Goal: Task Accomplishment & Management: Manage account settings

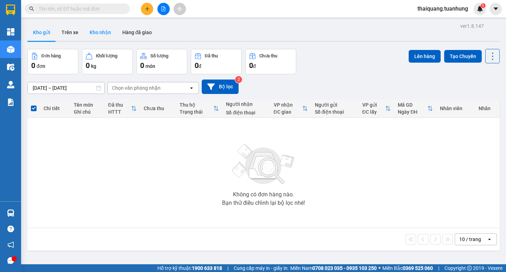
click at [102, 33] on button "Kho nhận" at bounding box center [100, 32] width 33 height 17
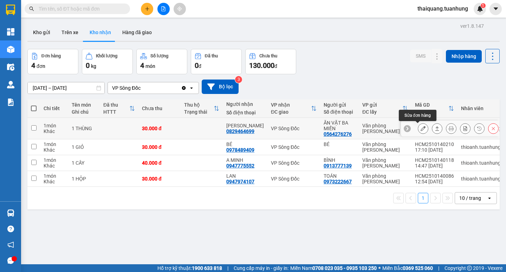
click at [421, 128] on icon at bounding box center [423, 128] width 5 height 5
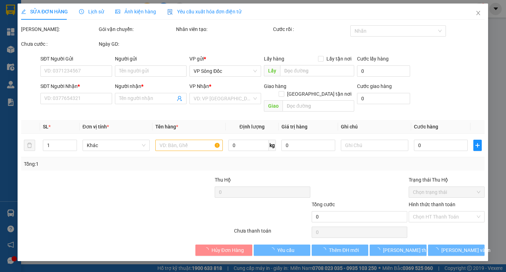
type input "0564276276"
type input "ĂN VẶT BA MIỀN"
type input "0829464699"
type input "HUY HOANG"
type input "30.000"
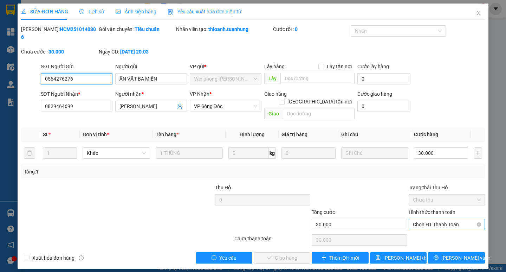
click at [452, 219] on span "Chọn HT Thanh Toán" at bounding box center [447, 224] width 68 height 11
click at [445, 222] on div "Tại văn phòng" at bounding box center [447, 223] width 68 height 8
type input "0"
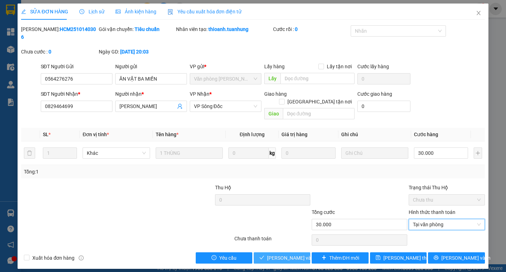
click at [294, 254] on span "Lưu và Giao hàng" at bounding box center [300, 258] width 67 height 8
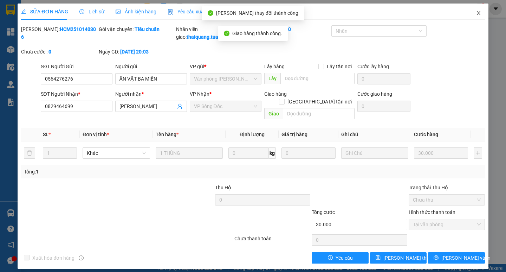
click at [477, 12] on icon "close" at bounding box center [479, 13] width 4 height 4
